Goal: Information Seeking & Learning: Learn about a topic

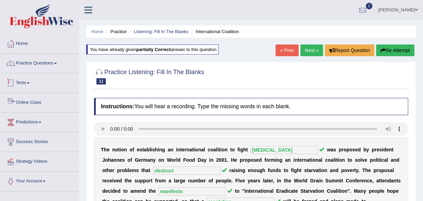
click at [44, 66] on link "Practice Questions" at bounding box center [39, 62] width 79 height 17
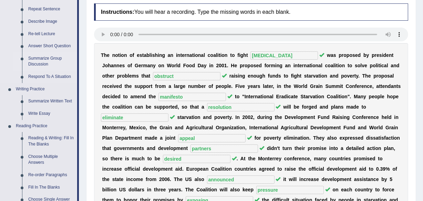
scroll to position [188, 0]
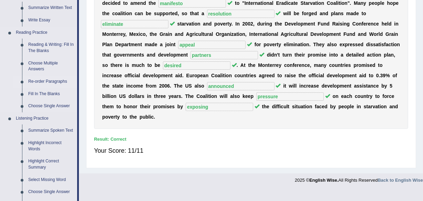
click at [54, 78] on link "Re-order Paragraphs" at bounding box center [51, 81] width 52 height 12
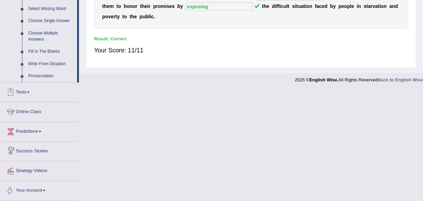
scroll to position [313, 0]
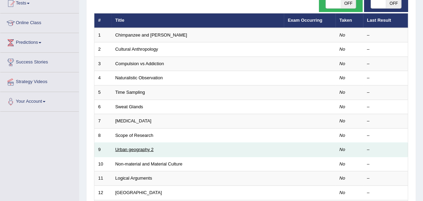
scroll to position [55, 0]
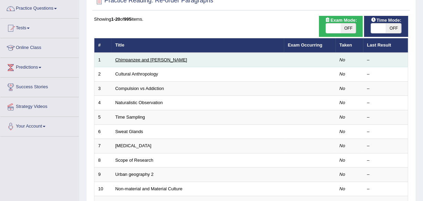
click at [150, 58] on link "Chimpanzee and [PERSON_NAME]" at bounding box center [151, 59] width 72 height 5
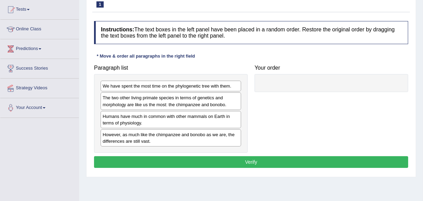
scroll to position [94, 0]
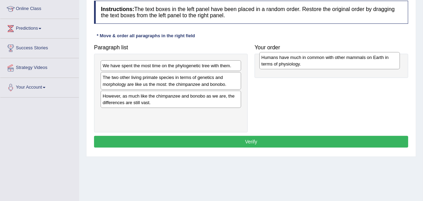
drag, startPoint x: 163, startPoint y: 100, endPoint x: 321, endPoint y: 62, distance: 163.3
click at [321, 62] on div "Humans have much in common with other mammals on Earth in terms of physiology." at bounding box center [329, 60] width 141 height 17
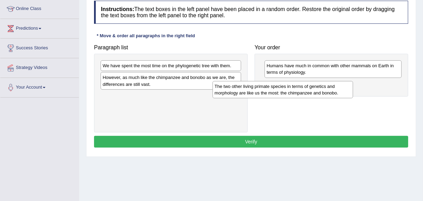
drag, startPoint x: 198, startPoint y: 86, endPoint x: 310, endPoint y: 94, distance: 112.3
click at [310, 94] on div "The two other living primate species in terms of genetics and morphology are li…" at bounding box center [282, 89] width 141 height 17
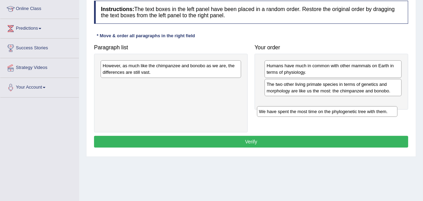
drag, startPoint x: 207, startPoint y: 67, endPoint x: 364, endPoint y: 111, distance: 163.0
click at [364, 112] on div "We have spent the most time on the phylogenetic tree with them." at bounding box center [327, 111] width 141 height 11
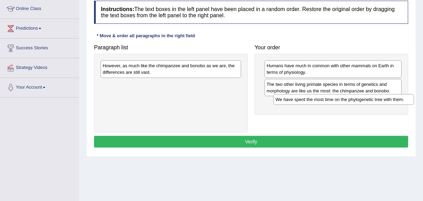
drag, startPoint x: 220, startPoint y: 84, endPoint x: 389, endPoint y: 100, distance: 169.8
click at [390, 100] on div "We have spent the most time on the phylogenetic tree with them." at bounding box center [343, 99] width 141 height 11
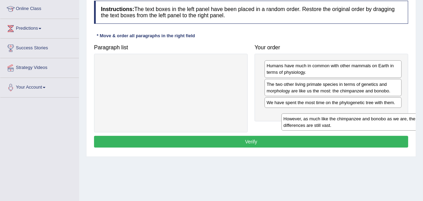
drag, startPoint x: 207, startPoint y: 70, endPoint x: 383, endPoint y: 120, distance: 183.4
click at [384, 120] on div "However, as much like the chimpanzee and bonobo as we are, the differences are …" at bounding box center [351, 121] width 141 height 17
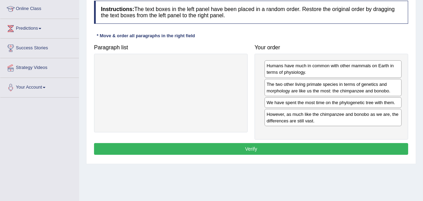
click at [362, 146] on button "Verify" at bounding box center [251, 149] width 314 height 12
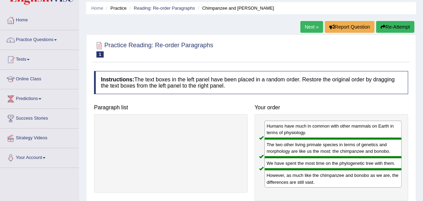
scroll to position [0, 0]
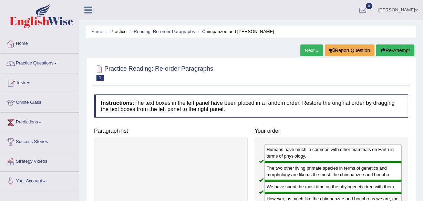
click at [392, 48] on button "Re-Attempt" at bounding box center [395, 50] width 38 height 12
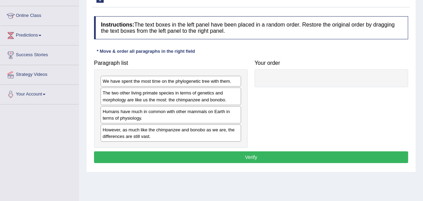
scroll to position [97, 0]
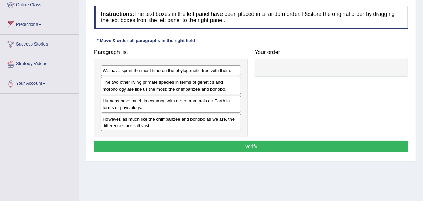
click at [88, 40] on div "Practice Reading: Re-order Paragraphs 1 Chimpanzee and Bonobo Instructions: The…" at bounding box center [251, 65] width 330 height 193
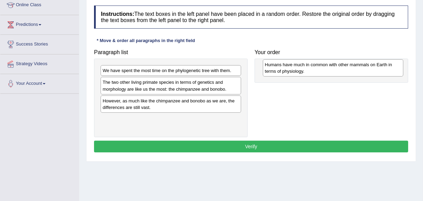
drag, startPoint x: 147, startPoint y: 106, endPoint x: 310, endPoint y: 70, distance: 166.2
click at [310, 70] on div "Humans have much in common with other mammals on Earth in terms of physiology." at bounding box center [333, 67] width 141 height 17
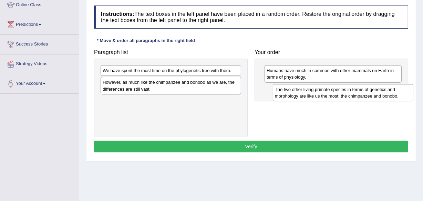
drag, startPoint x: 126, startPoint y: 87, endPoint x: 299, endPoint y: 94, distance: 172.4
click at [299, 94] on div "The two other living primate species in terms of genetics and morphology are li…" at bounding box center [343, 92] width 141 height 17
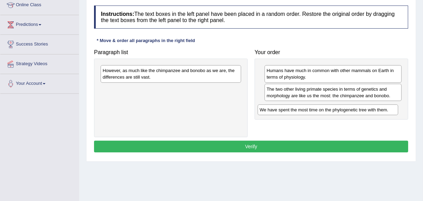
drag, startPoint x: 195, startPoint y: 66, endPoint x: 352, endPoint y: 105, distance: 161.9
click at [352, 105] on div "We have spent the most time on the phylogenetic tree with them." at bounding box center [328, 109] width 141 height 11
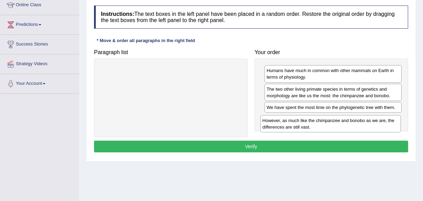
drag, startPoint x: 219, startPoint y: 75, endPoint x: 379, endPoint y: 124, distance: 167.3
click at [379, 124] on div "However, as much like the chimpanzee and bonobo as we are, the differences are …" at bounding box center [330, 123] width 141 height 17
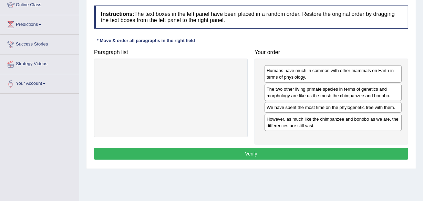
click at [331, 146] on div "Instructions: The text boxes in the left panel have been placed in a random ord…" at bounding box center [251, 83] width 318 height 163
click at [329, 150] on button "Verify" at bounding box center [251, 154] width 314 height 12
